Goal: Task Accomplishment & Management: Use online tool/utility

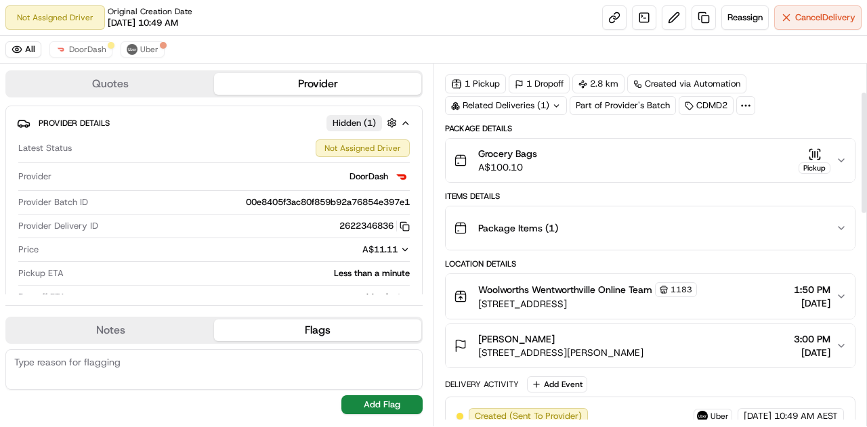
scroll to position [28, 0]
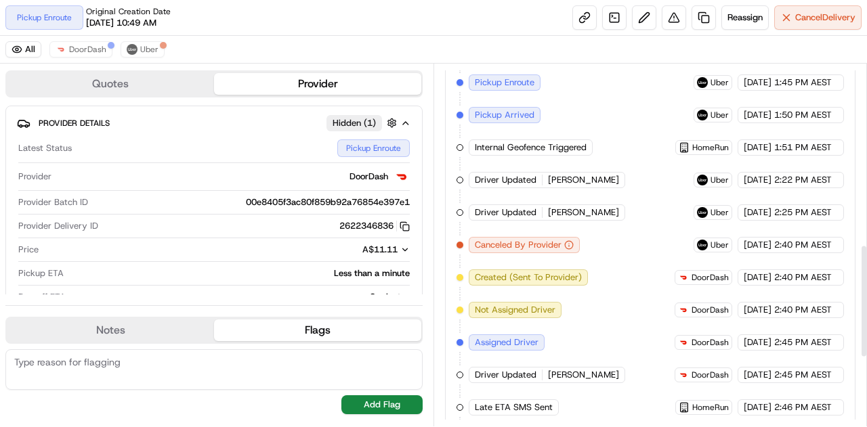
scroll to position [577, 0]
click at [231, 183] on div "Provider DoorDash" at bounding box center [213, 180] width 391 height 22
click at [74, 49] on span "DoorDash" at bounding box center [87, 49] width 37 height 11
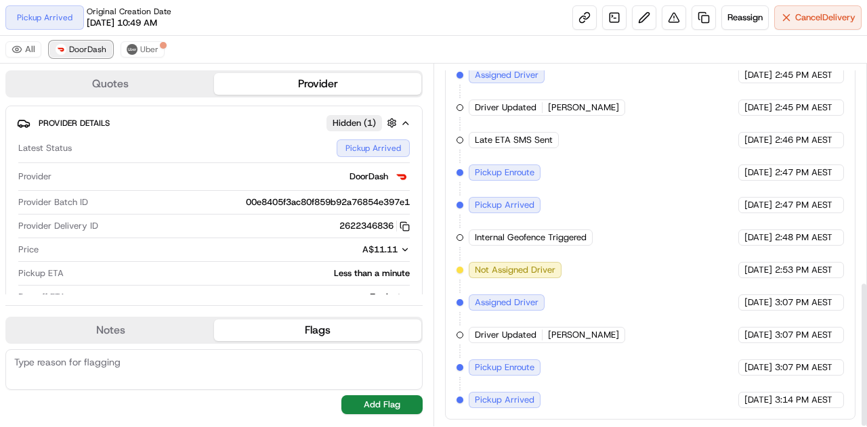
scroll to position [540, 0]
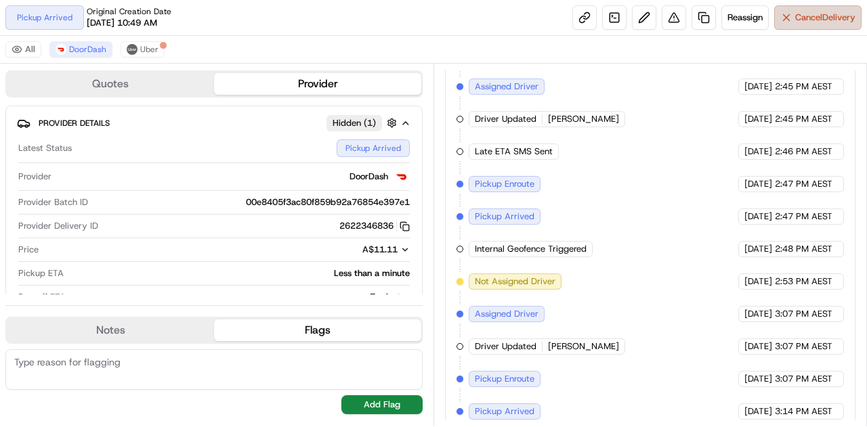
click at [790, 29] on button "Cancel Delivery" at bounding box center [817, 17] width 87 height 24
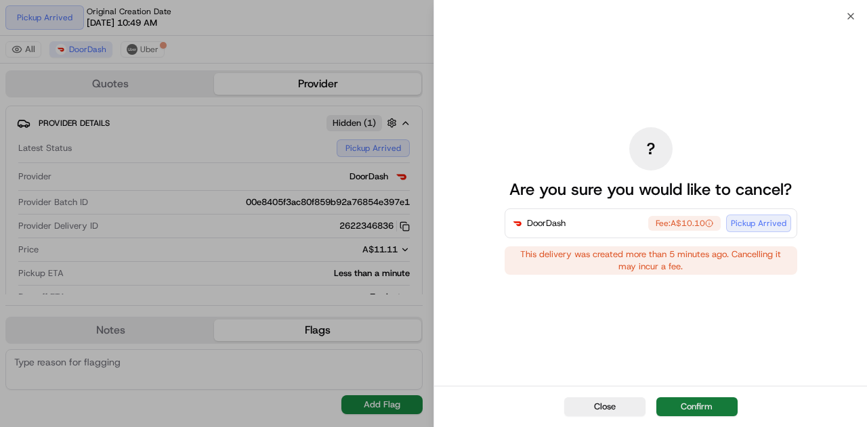
click at [689, 412] on button "Confirm" at bounding box center [696, 406] width 81 height 19
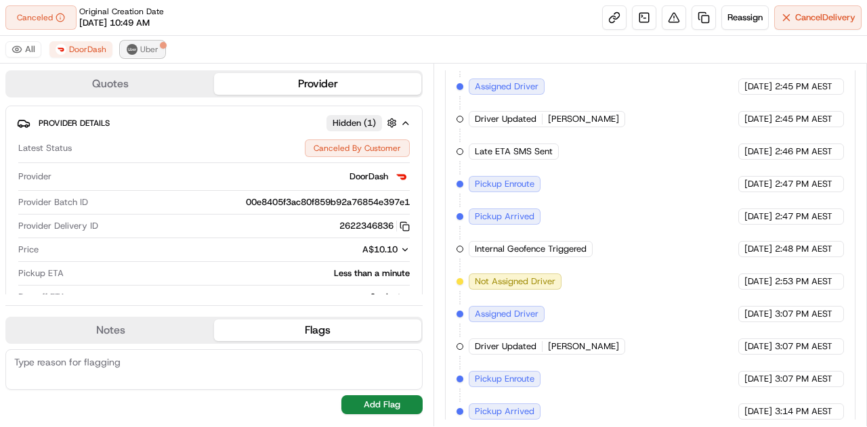
click at [144, 50] on span "Uber" at bounding box center [149, 49] width 18 height 11
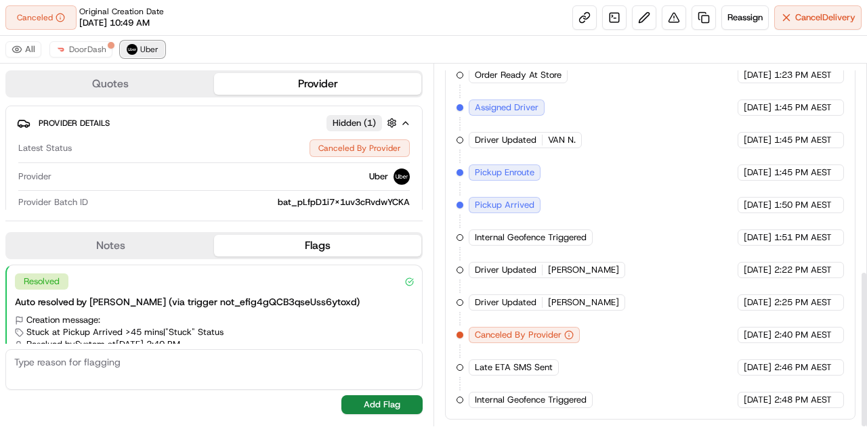
scroll to position [475, 0]
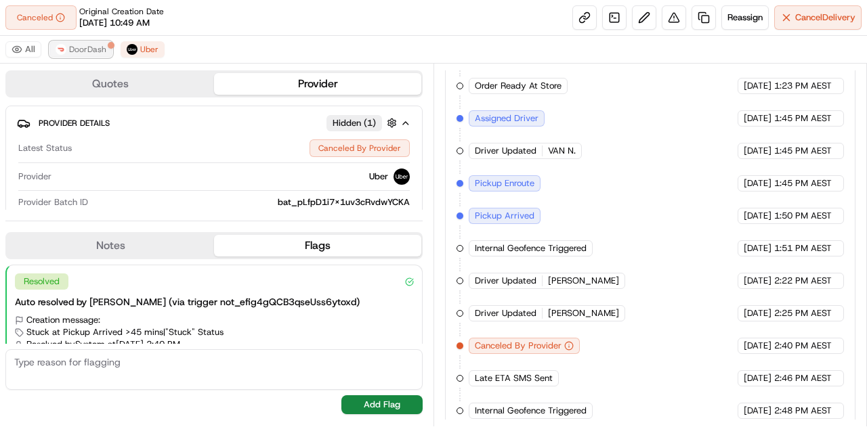
click at [95, 52] on span "DoorDash" at bounding box center [87, 49] width 37 height 11
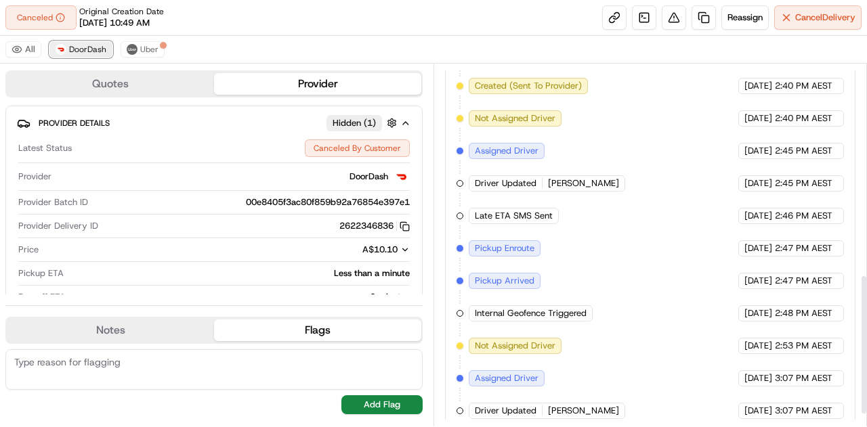
scroll to position [540, 0]
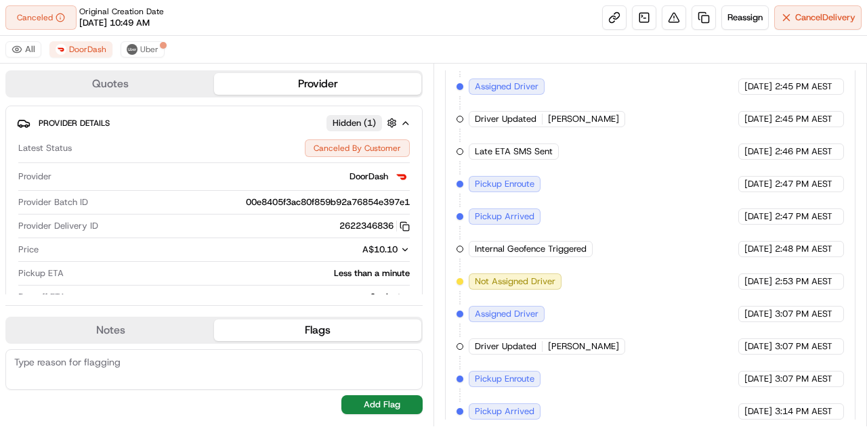
click at [188, 45] on div "All DoorDash Uber" at bounding box center [433, 50] width 867 height 28
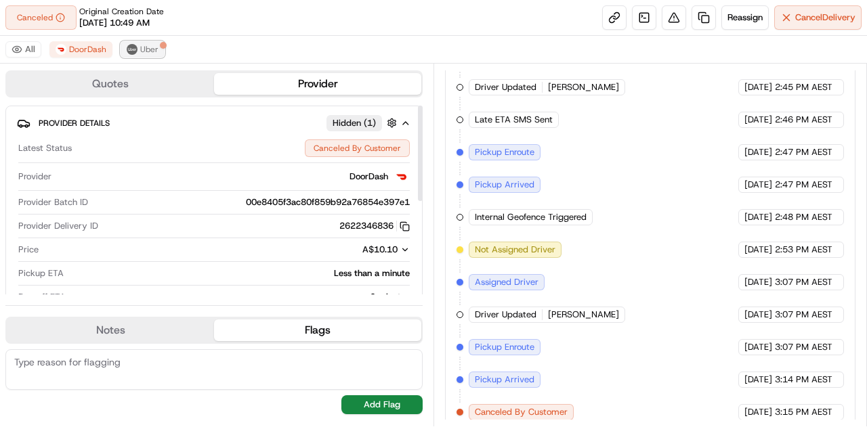
click at [144, 47] on span "Uber" at bounding box center [149, 49] width 18 height 11
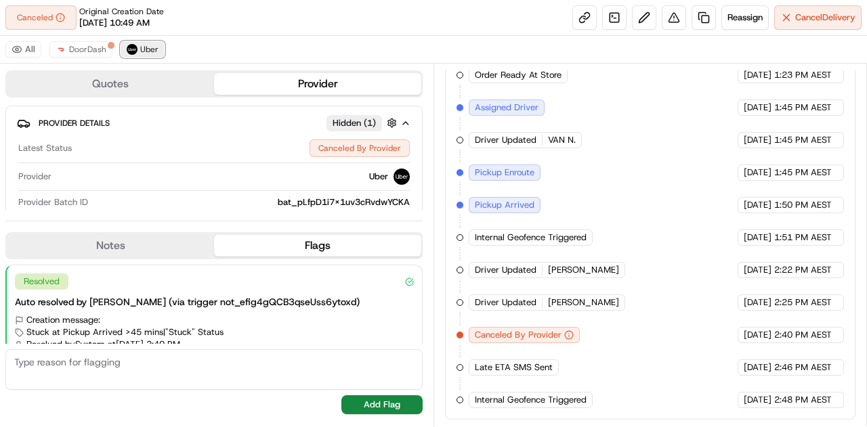
scroll to position [475, 0]
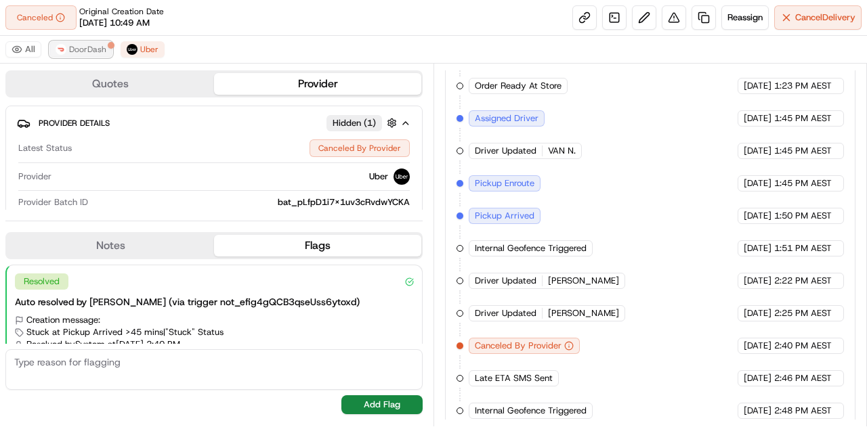
click at [87, 47] on span "DoorDash" at bounding box center [87, 49] width 37 height 11
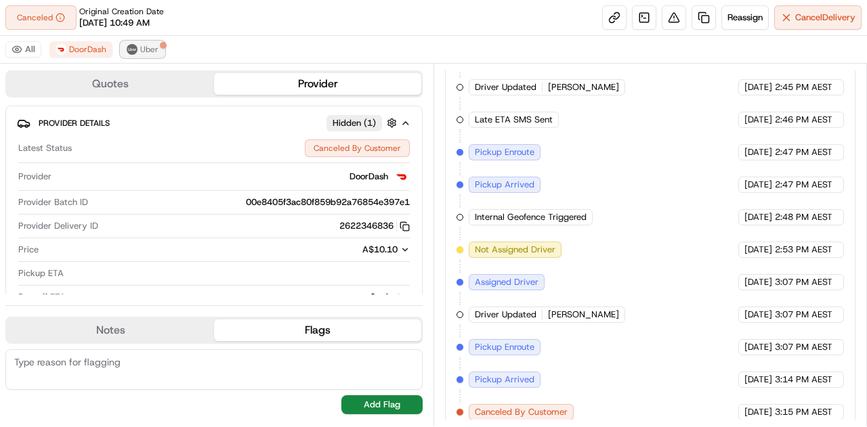
click at [149, 44] on span "Uber" at bounding box center [149, 49] width 18 height 11
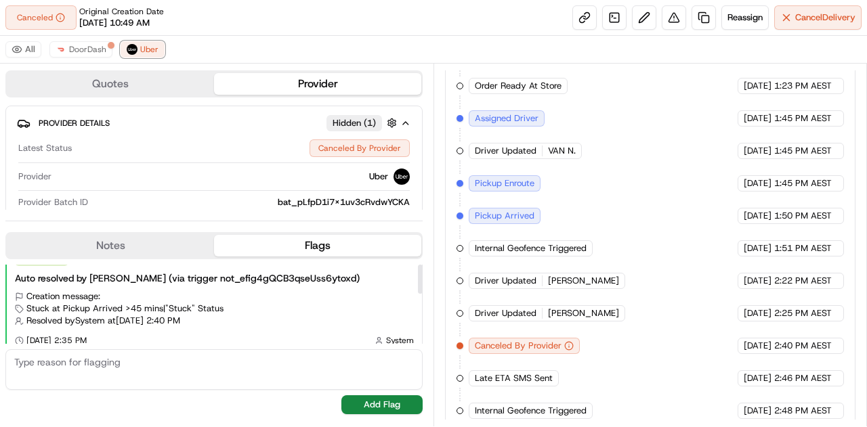
scroll to position [0, 0]
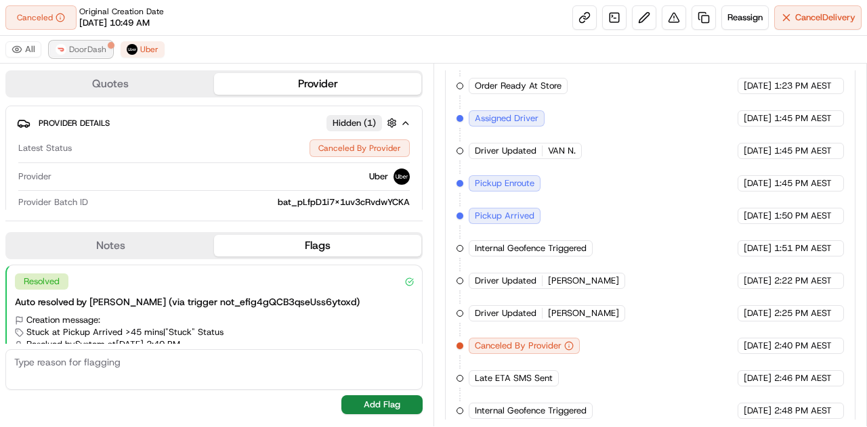
click at [87, 48] on span "DoorDash" at bounding box center [87, 49] width 37 height 11
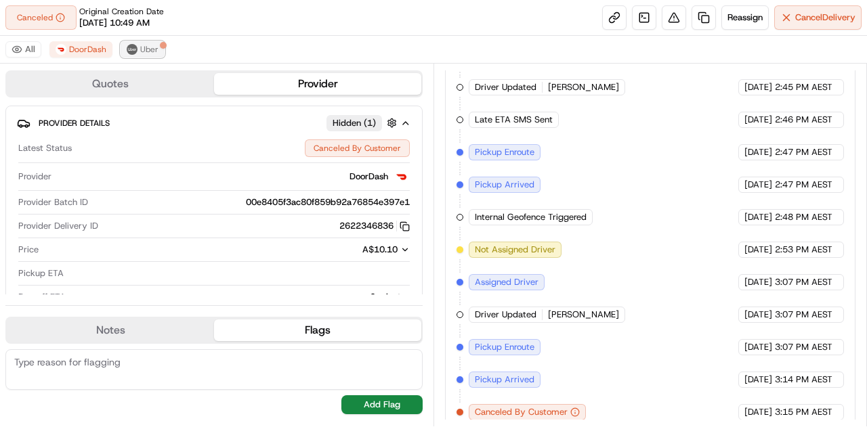
click at [149, 51] on span "Uber" at bounding box center [149, 49] width 18 height 11
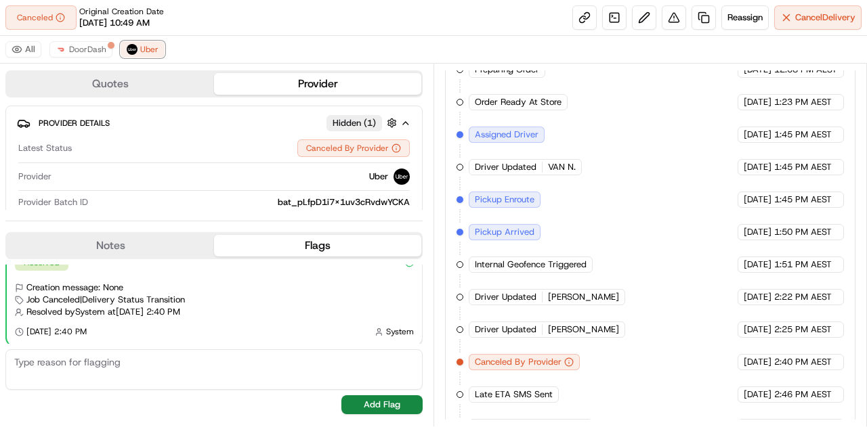
scroll to position [455, 0]
